Goal: Task Accomplishment & Management: Manage account settings

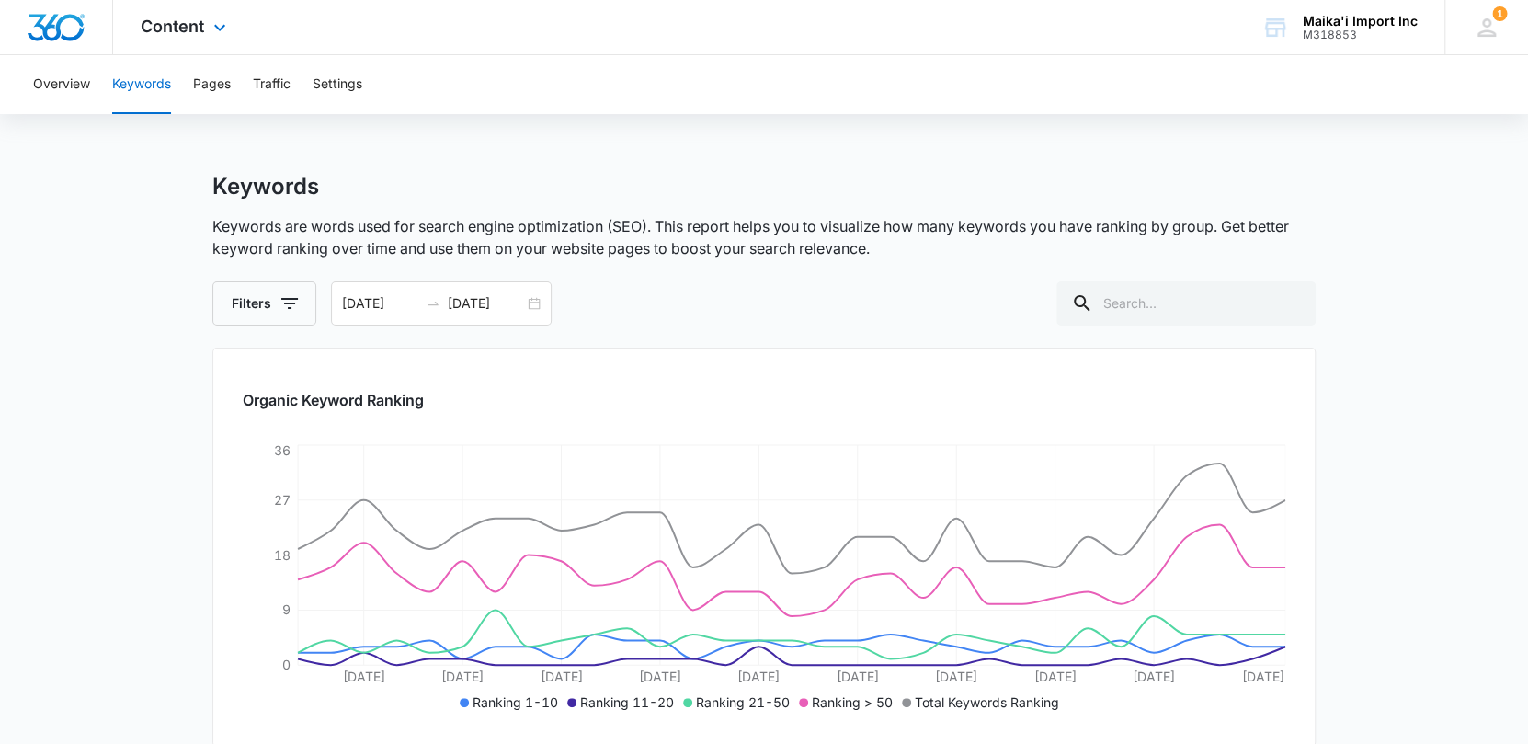
click at [37, 23] on img "Dashboard" at bounding box center [56, 28] width 59 height 28
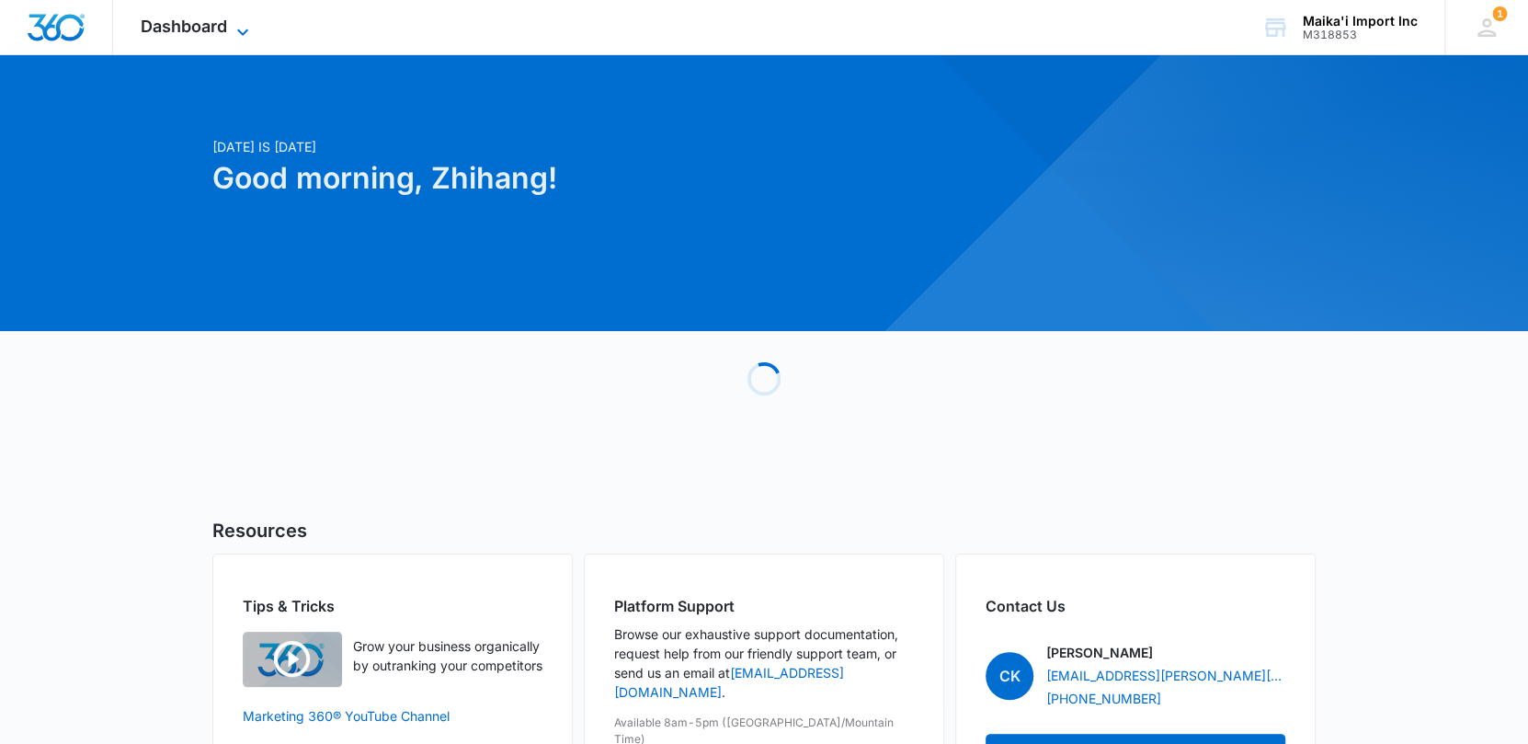
click at [179, 21] on span "Dashboard" at bounding box center [184, 26] width 86 height 19
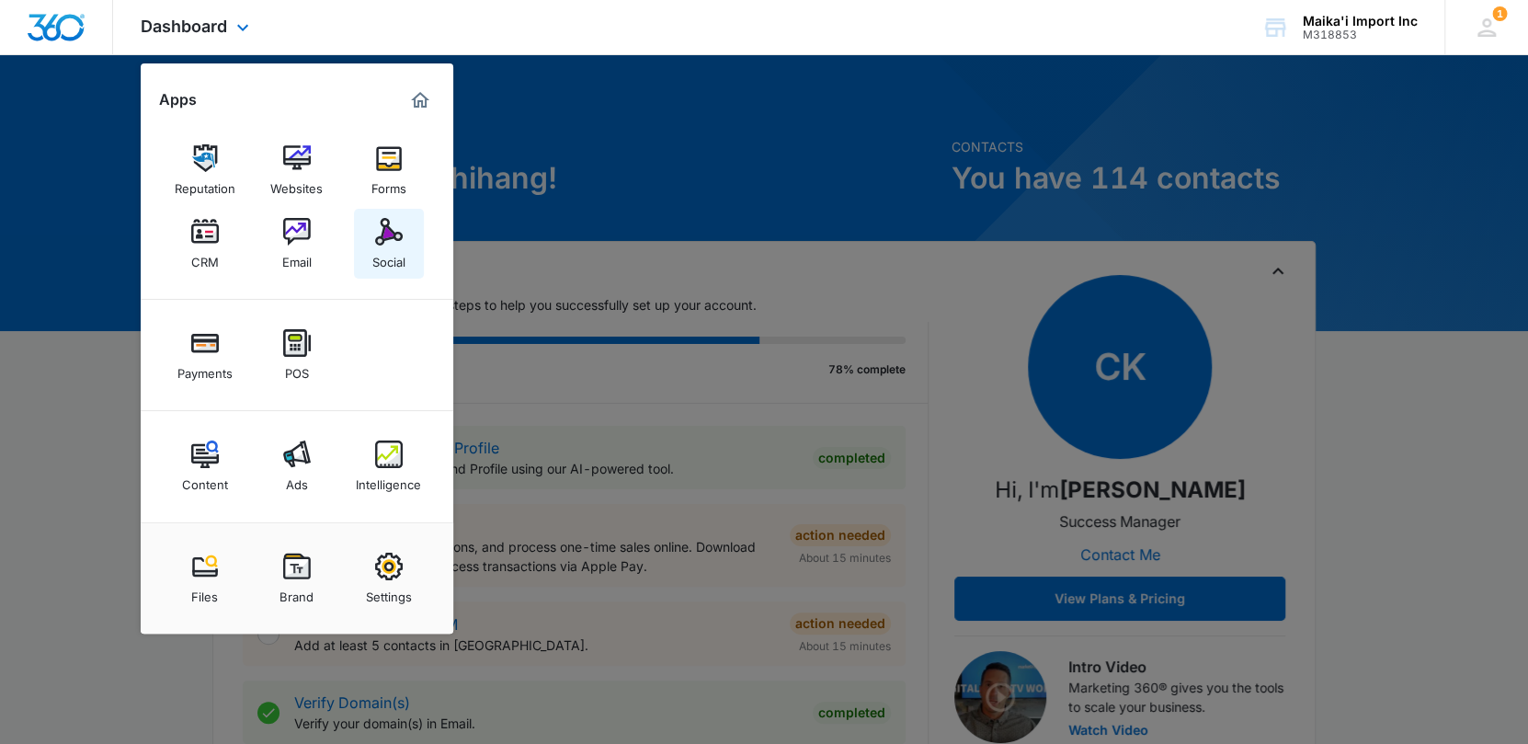
click at [382, 237] on img at bounding box center [389, 232] width 28 height 28
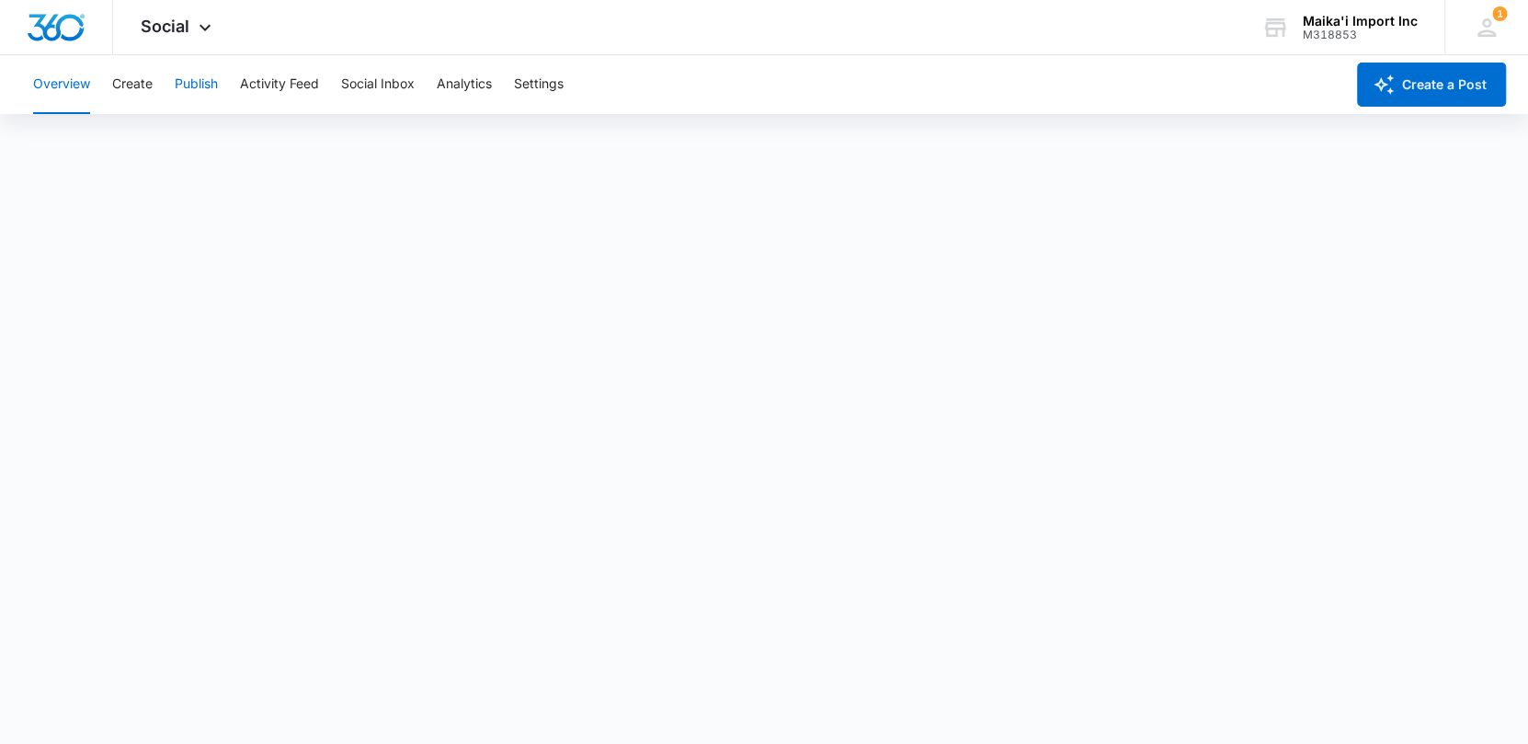
click at [214, 94] on button "Publish" at bounding box center [196, 84] width 43 height 59
click at [193, 82] on button "Publish" at bounding box center [196, 84] width 43 height 59
click at [138, 140] on button "Schedules" at bounding box center [140, 140] width 63 height 51
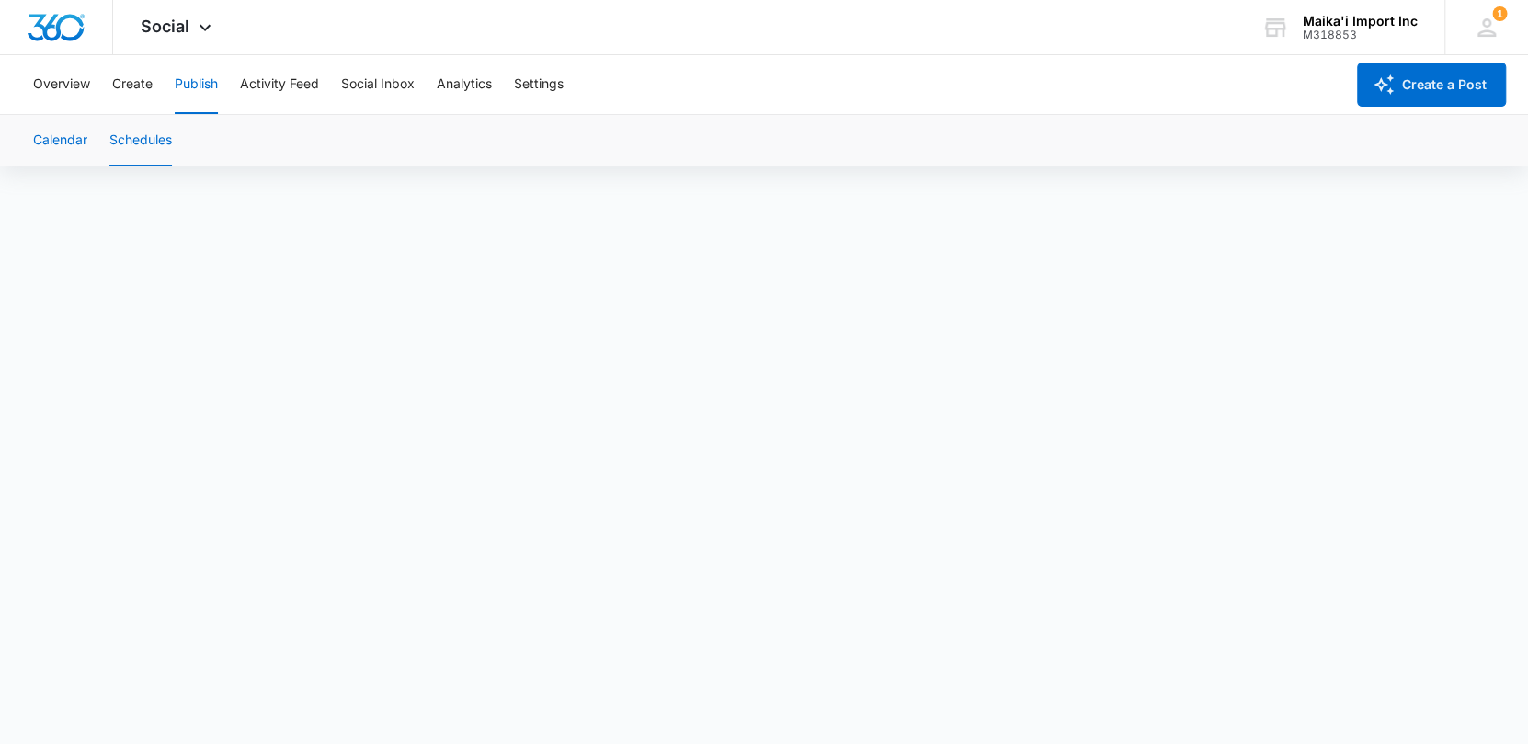
click at [69, 135] on button "Calendar" at bounding box center [60, 140] width 54 height 51
click at [84, 90] on button "Overview" at bounding box center [61, 84] width 57 height 59
click at [65, 95] on button "Overview" at bounding box center [61, 84] width 57 height 59
click at [401, 96] on button "Social Inbox" at bounding box center [378, 84] width 74 height 59
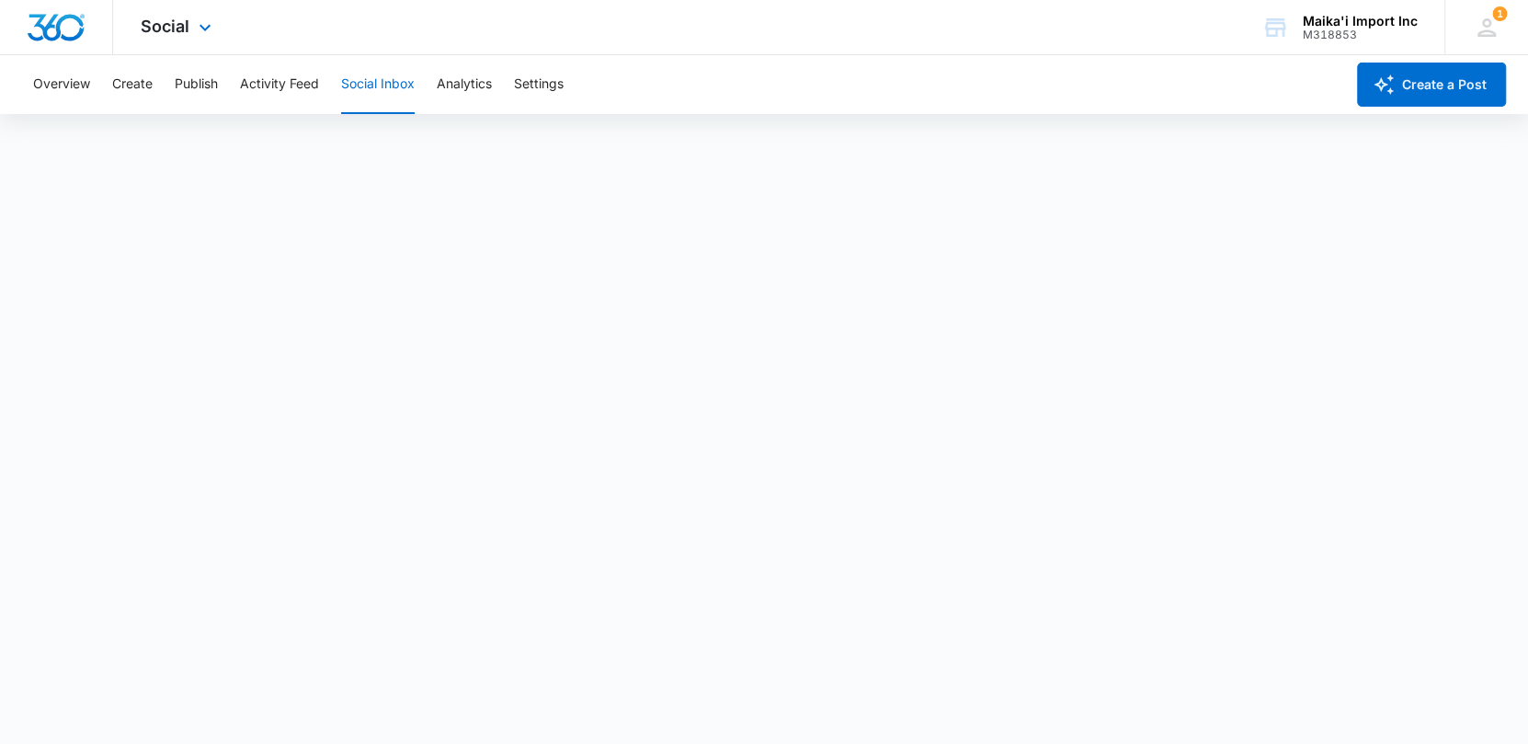
click at [85, 8] on div at bounding box center [56, 27] width 113 height 54
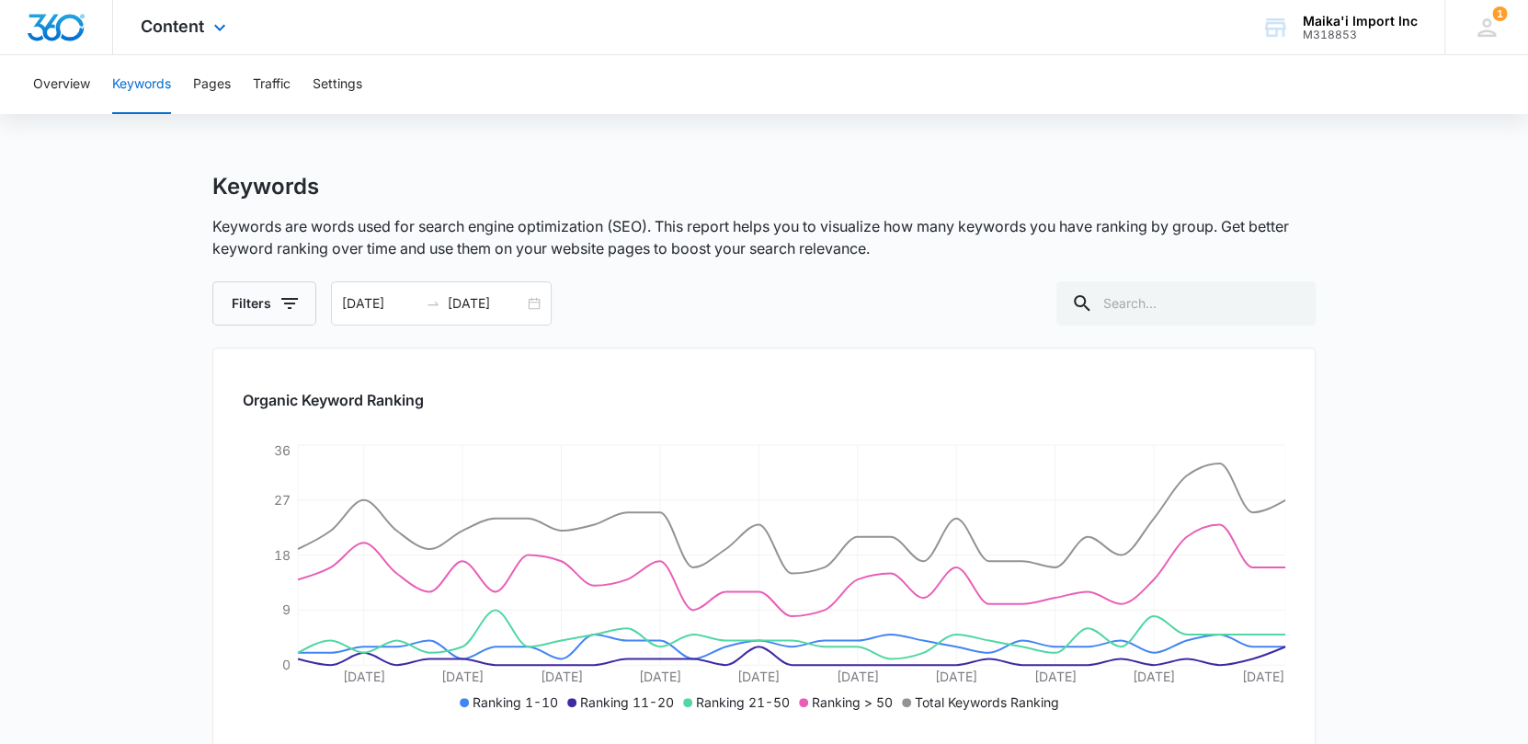
click at [63, 18] on img "Dashboard" at bounding box center [56, 28] width 59 height 28
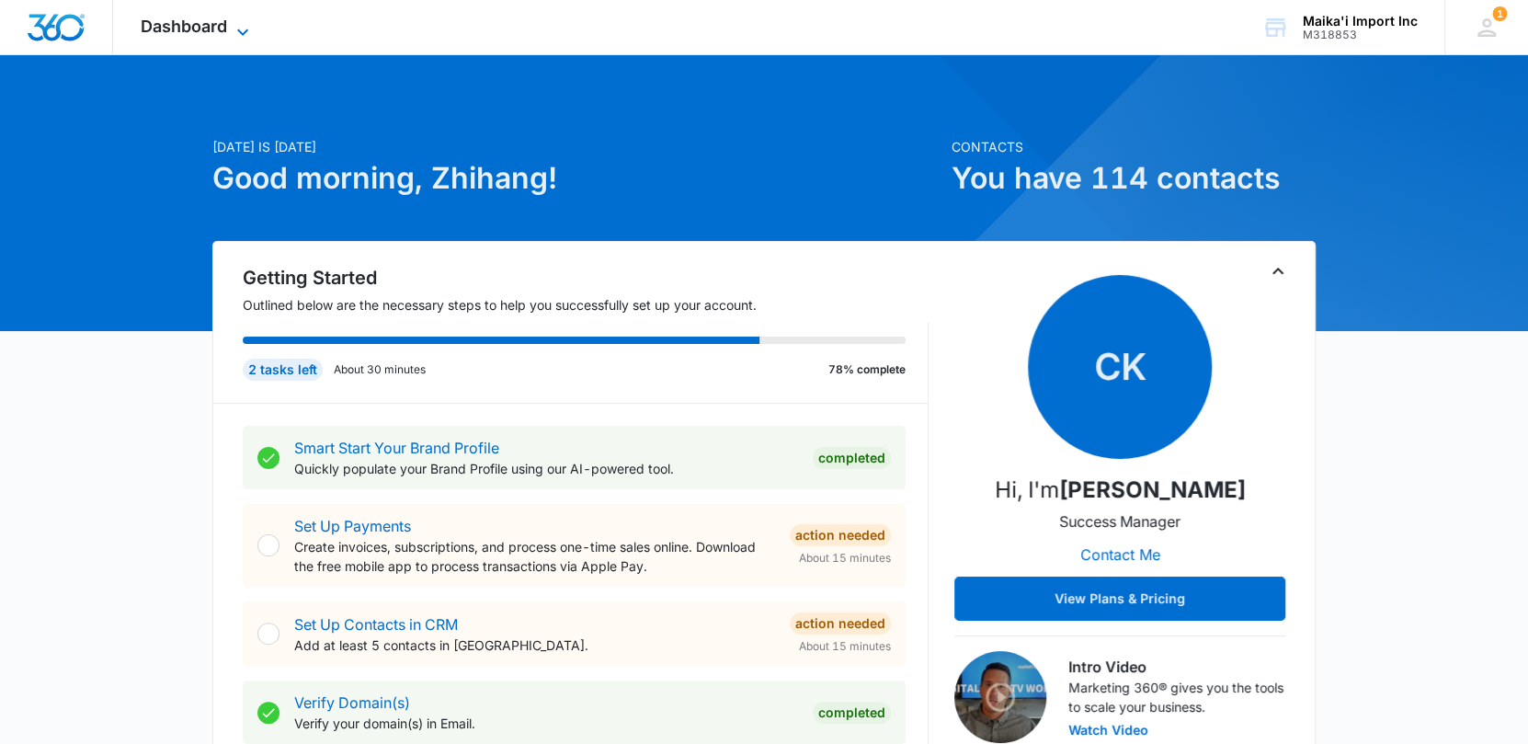
click at [179, 20] on span "Dashboard" at bounding box center [184, 26] width 86 height 19
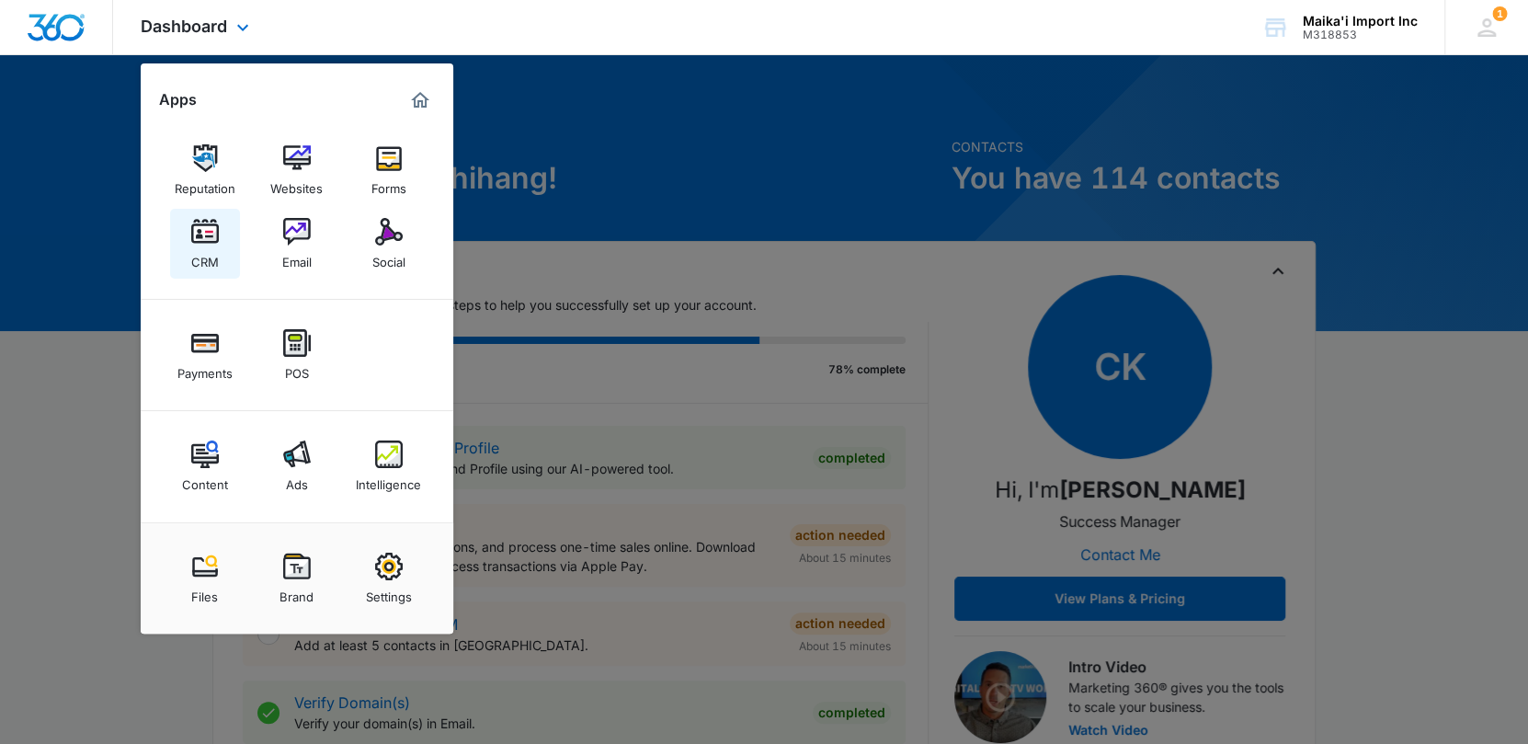
click at [197, 230] on img at bounding box center [205, 232] width 28 height 28
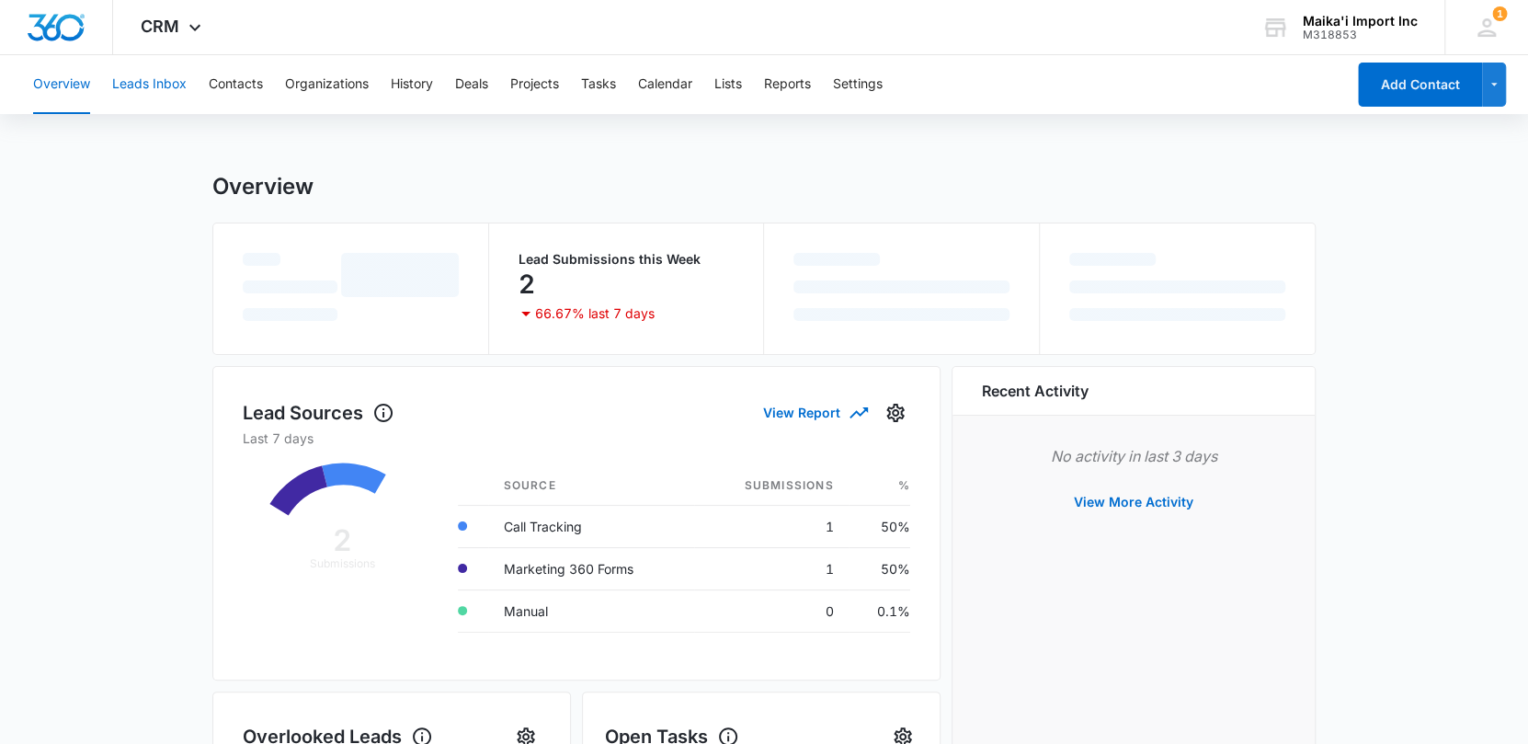
click at [177, 85] on button "Leads Inbox" at bounding box center [149, 84] width 74 height 59
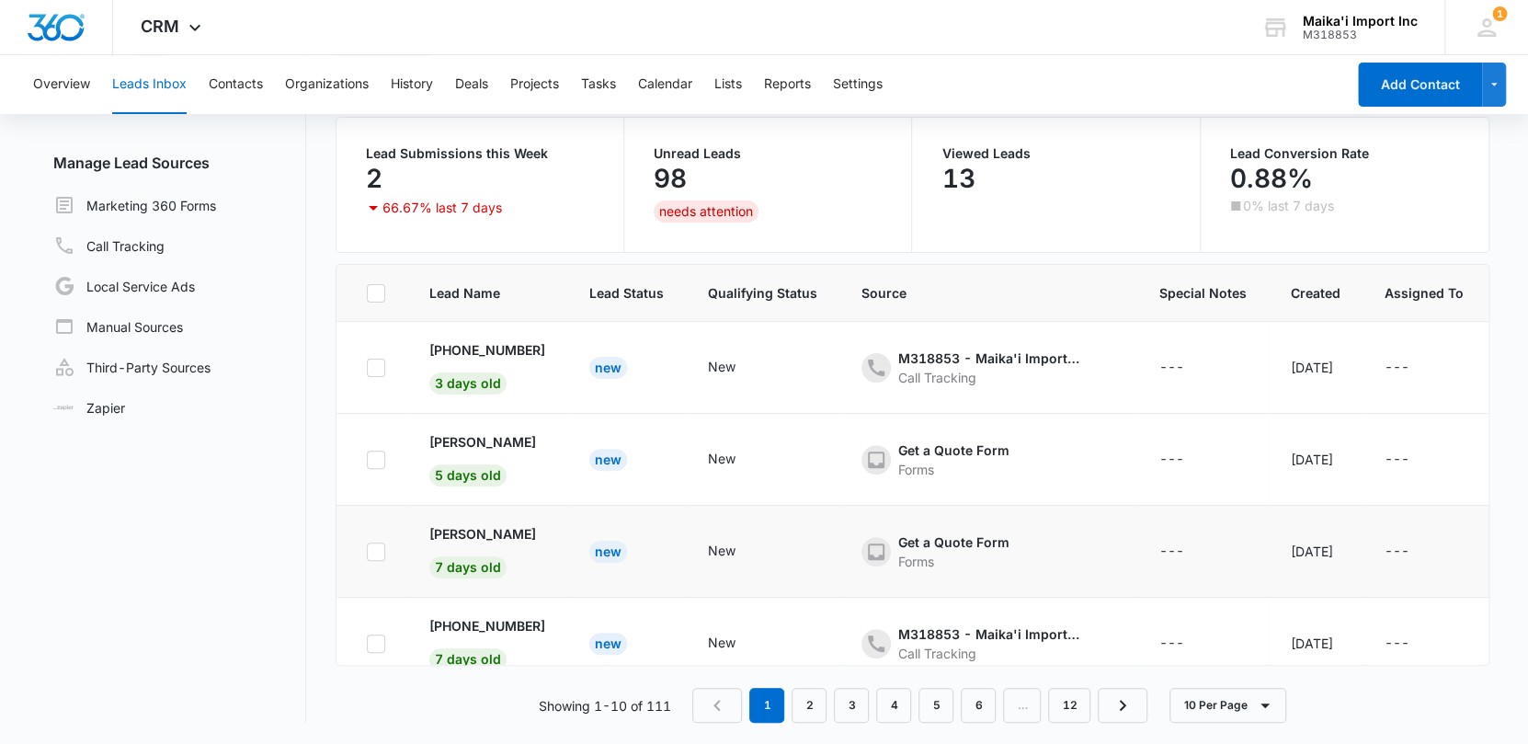
scroll to position [183, 0]
click at [443, 345] on p "Karin Gill" at bounding box center [482, 350] width 107 height 19
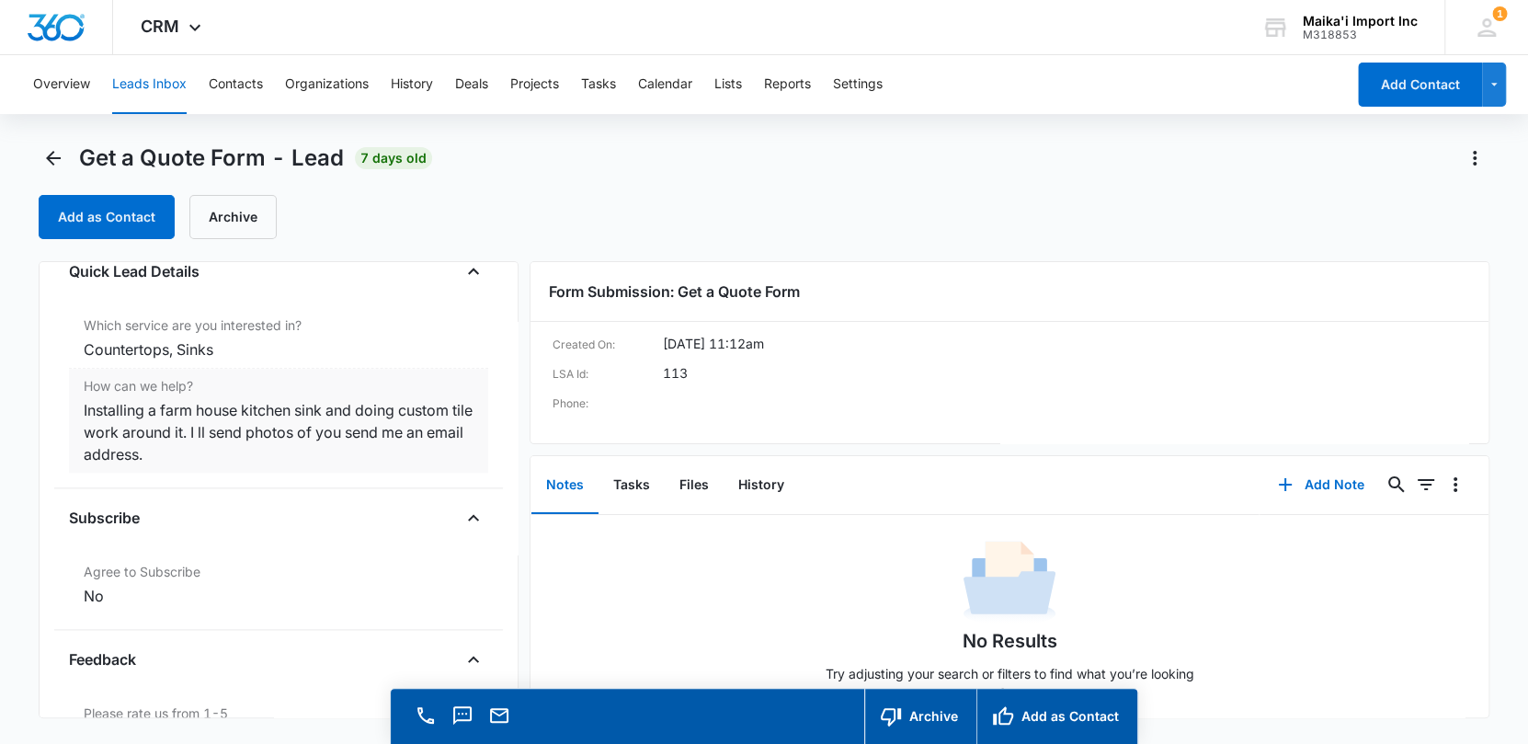
scroll to position [1655, 0]
